Goal: Task Accomplishment & Management: Use online tool/utility

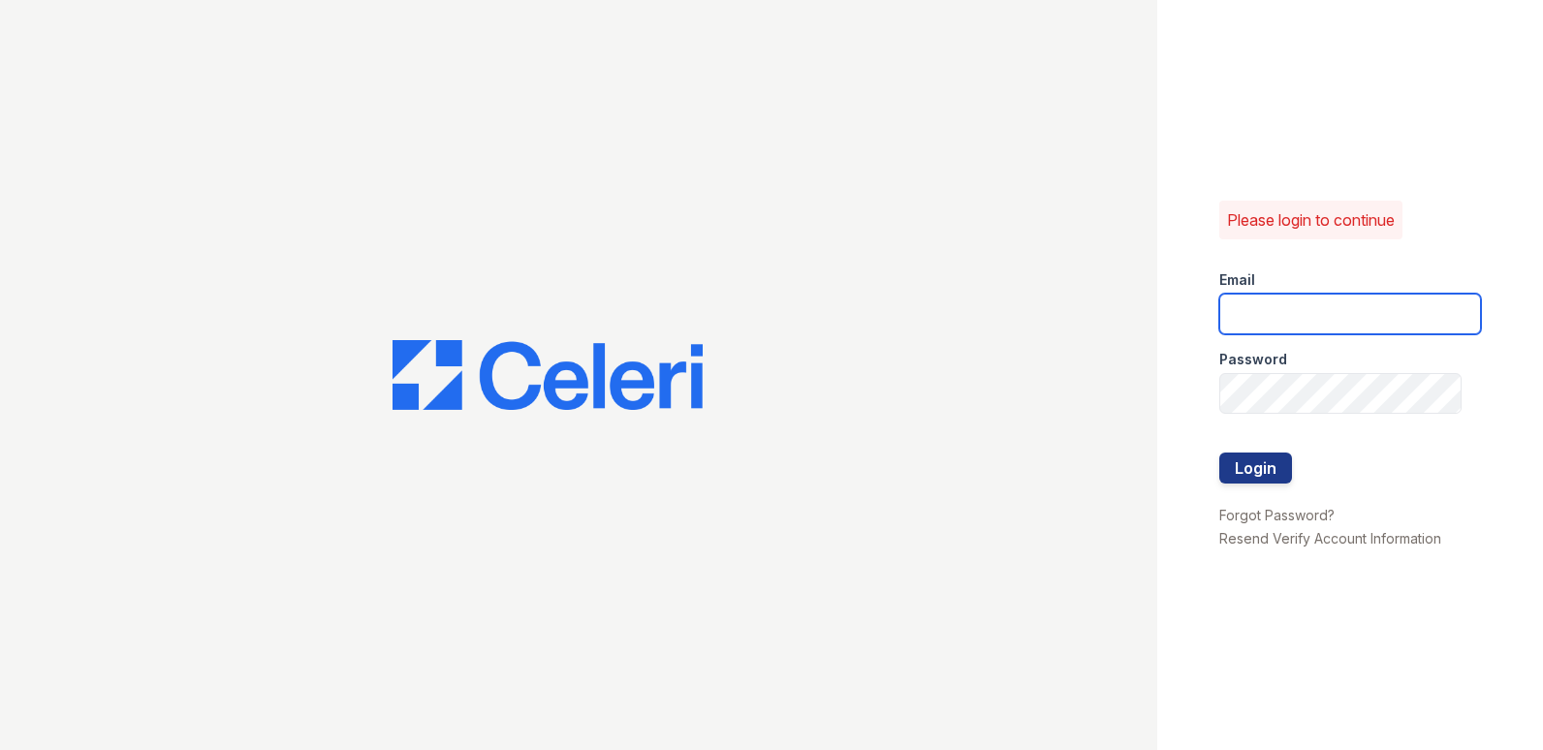
drag, startPoint x: 0, startPoint y: 0, endPoint x: 1298, endPoint y: 309, distance: 1334.4
click at [1298, 309] on input "email" at bounding box center [1351, 314] width 262 height 41
type input "[PERSON_NAME][EMAIL_ADDRESS][DOMAIN_NAME]"
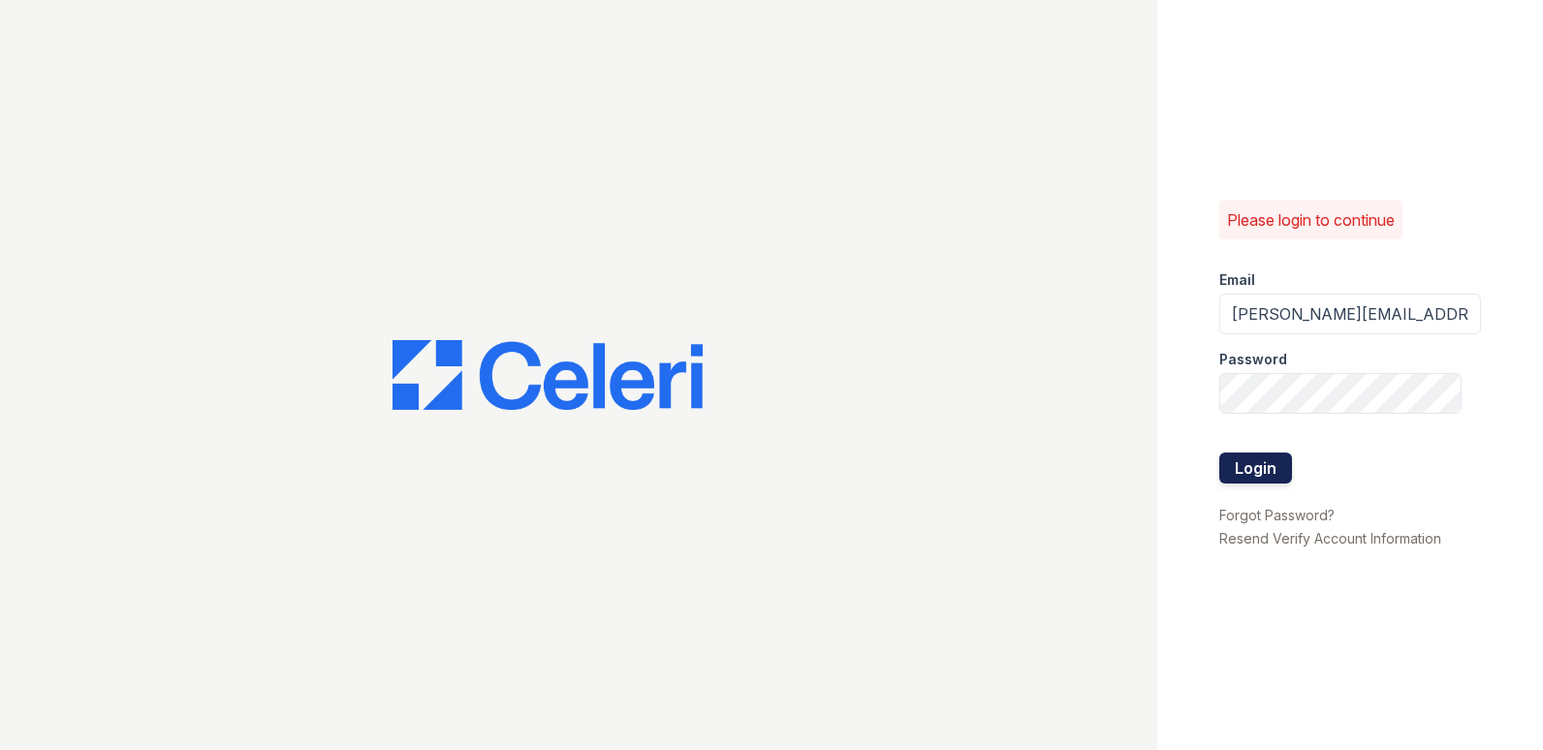
click at [1251, 470] on button "Login" at bounding box center [1256, 468] width 73 height 31
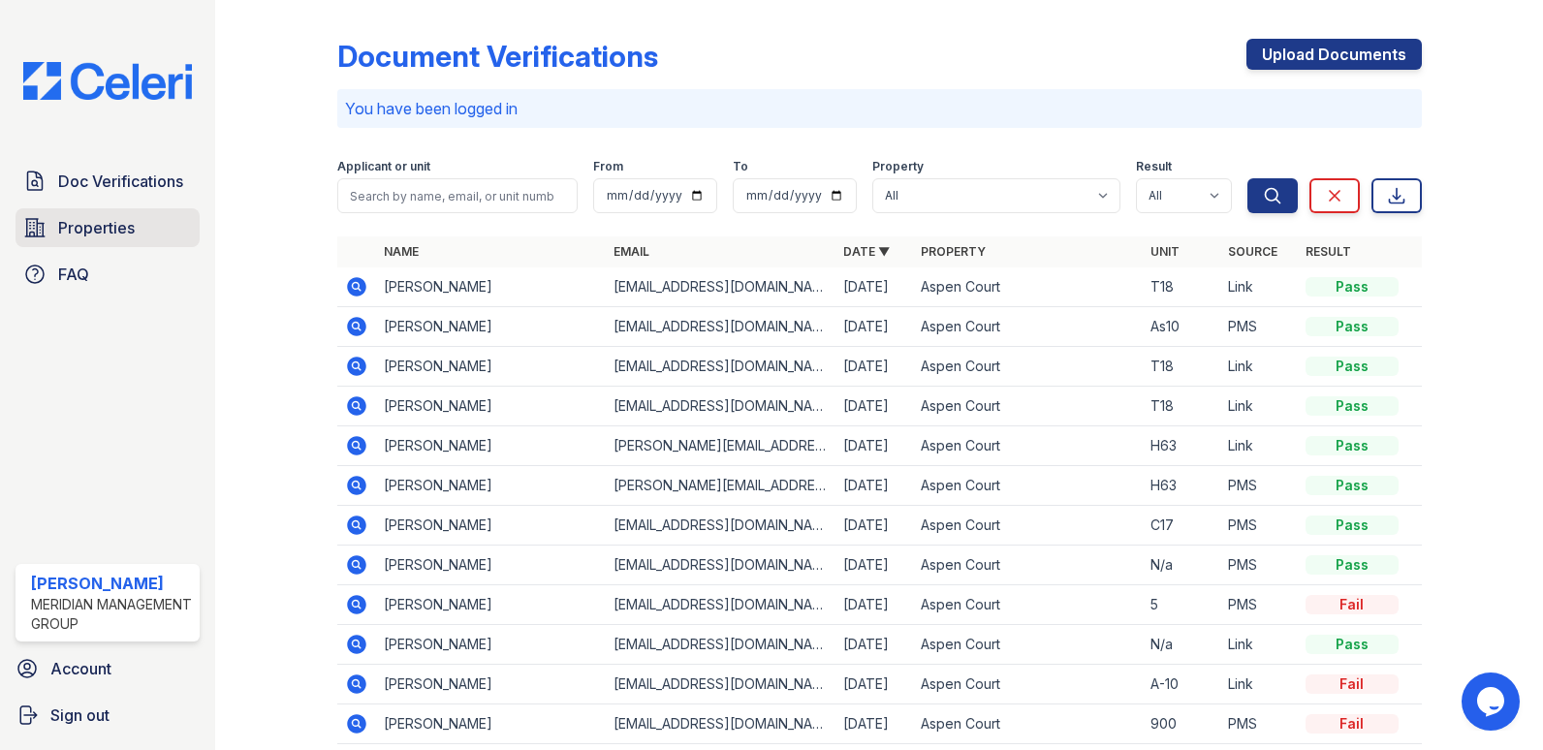
click at [83, 226] on span "Properties" at bounding box center [96, 227] width 77 height 23
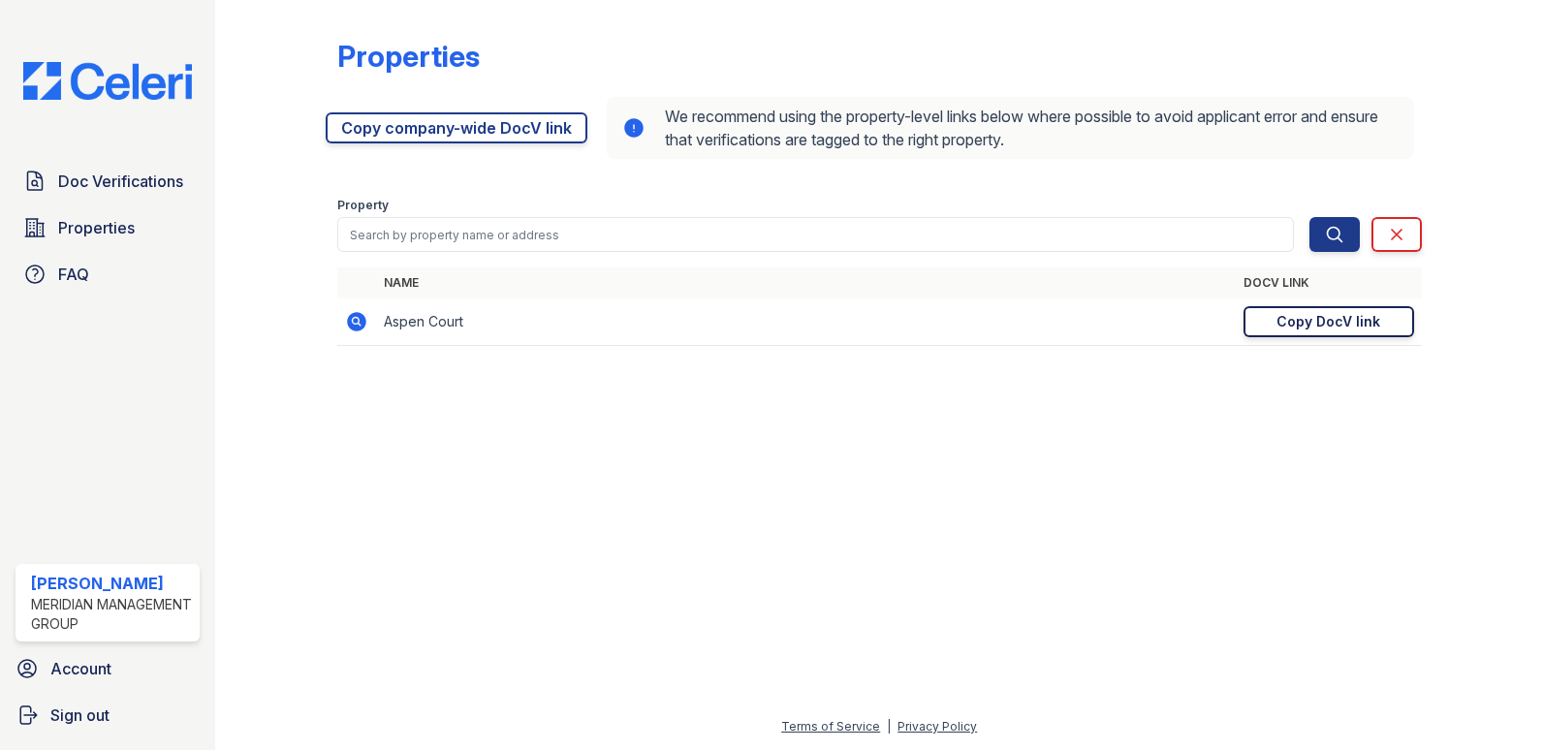
click at [1296, 324] on div "Copy DocV link" at bounding box center [1329, 321] width 104 height 19
